Goal: Information Seeking & Learning: Find specific fact

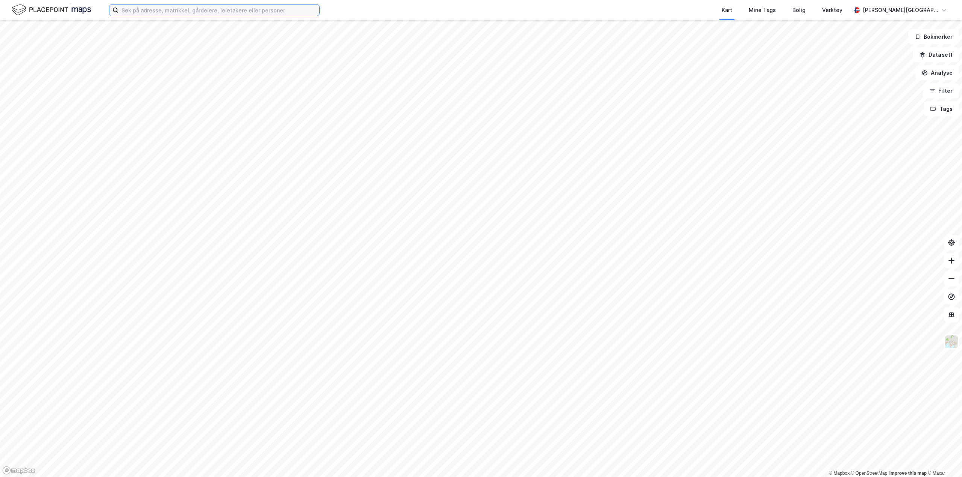
click at [141, 8] on input at bounding box center [218, 10] width 201 height 11
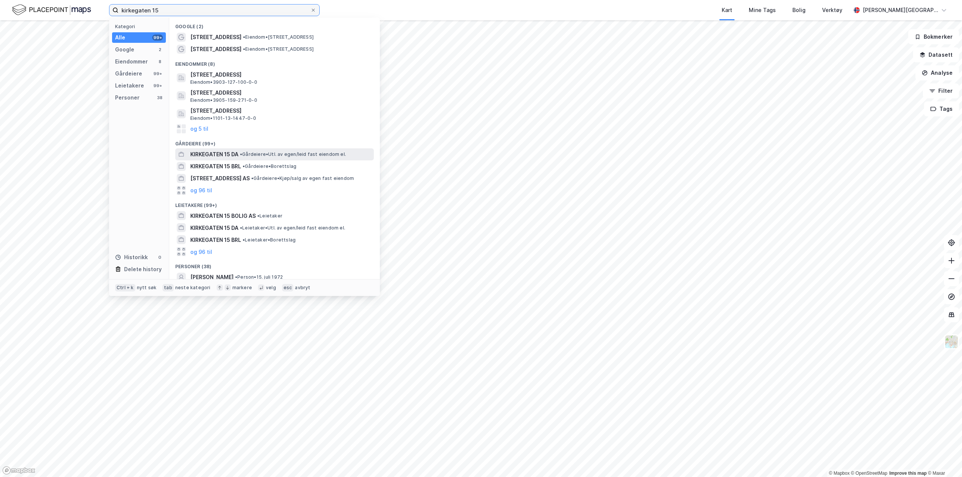
scroll to position [6, 0]
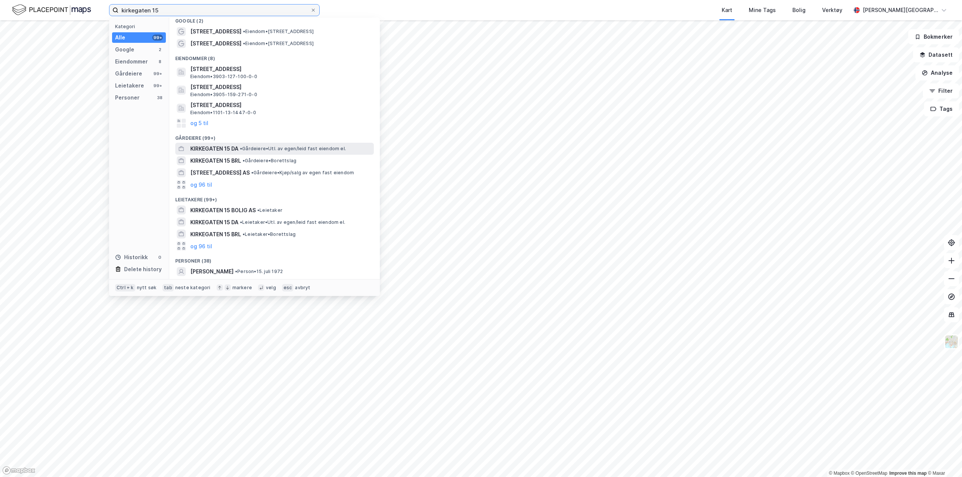
type input "kirkegaten 15"
